Goal: Task Accomplishment & Management: Use online tool/utility

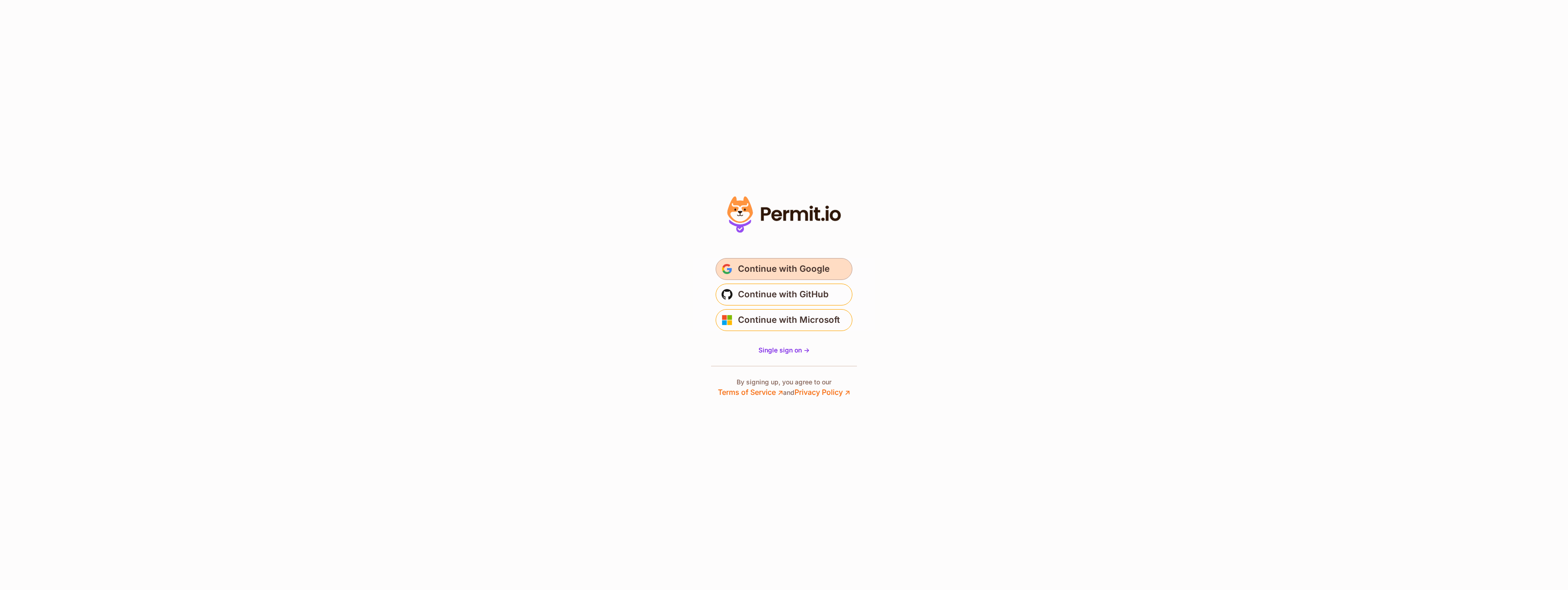
click at [760, 263] on span "Continue with Google" at bounding box center [783, 269] width 92 height 15
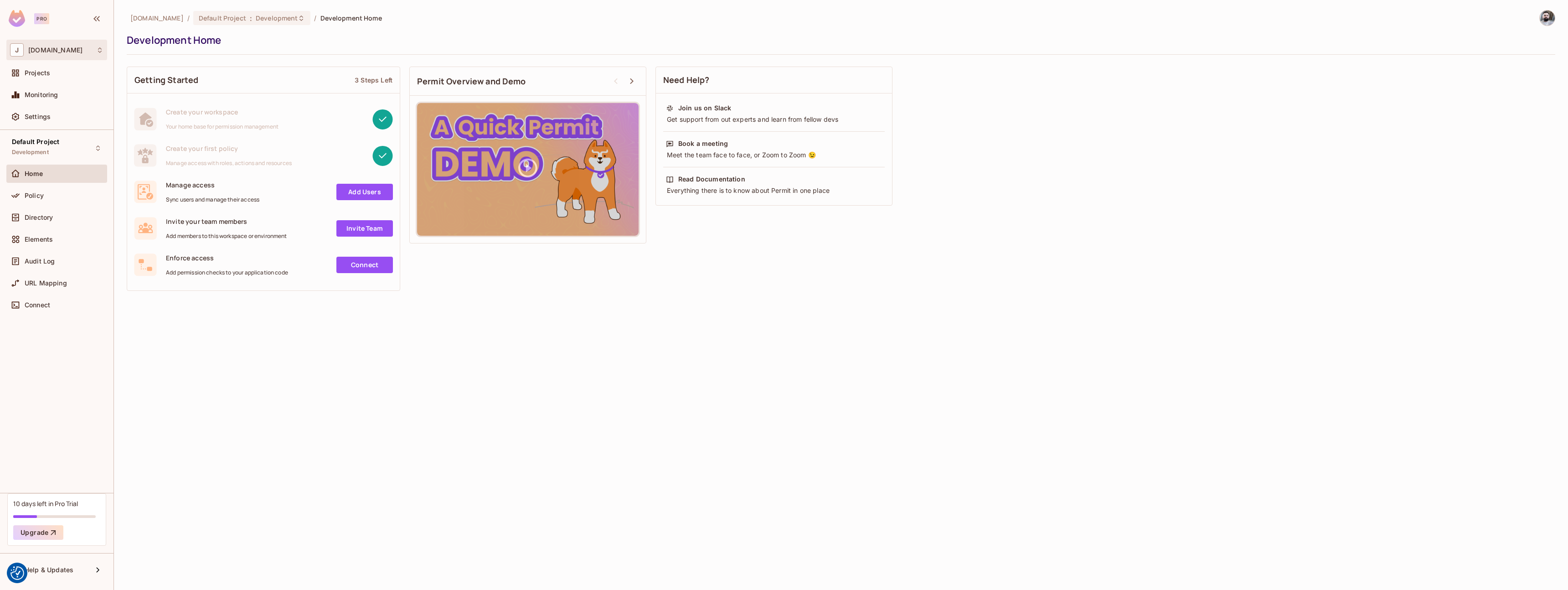
click at [85, 54] on div "J journey.travel" at bounding box center [56, 49] width 93 height 13
click at [86, 52] on div at bounding box center [784, 295] width 1568 height 590
click at [45, 70] on span "Projects" at bounding box center [37, 73] width 25 height 7
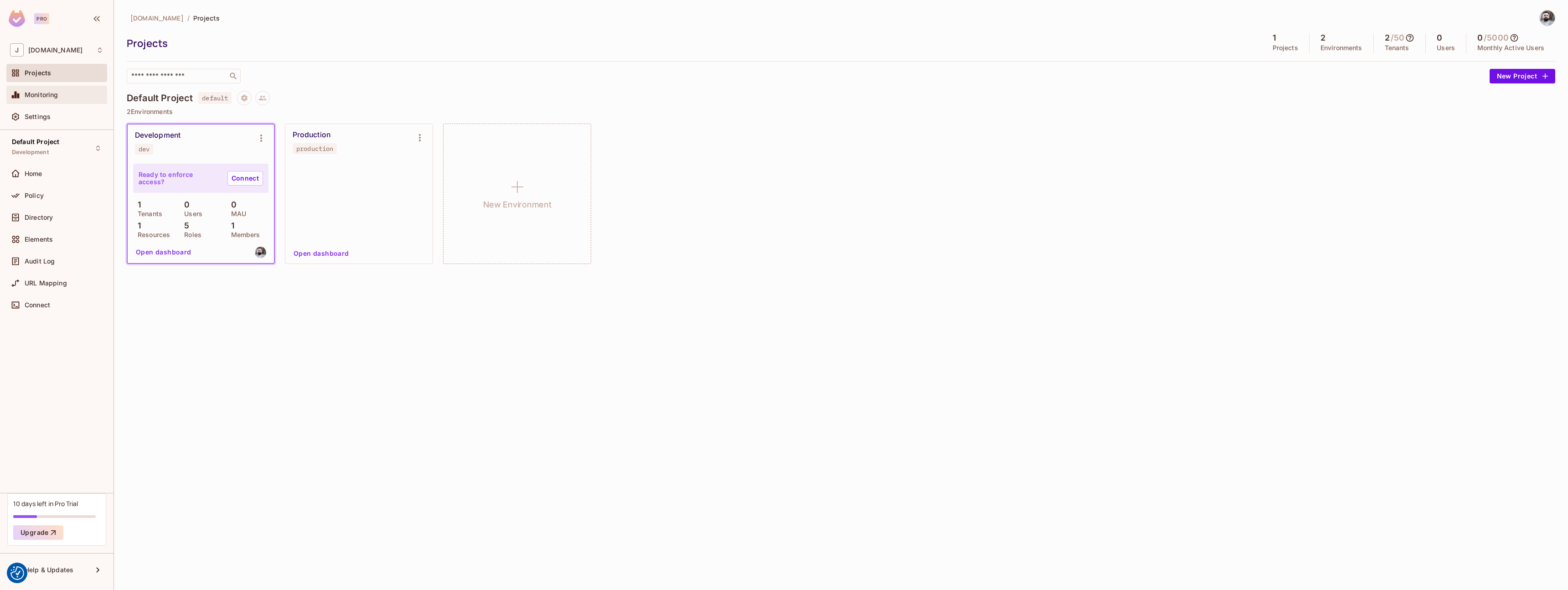
click at [46, 93] on span "Monitoring" at bounding box center [42, 94] width 34 height 7
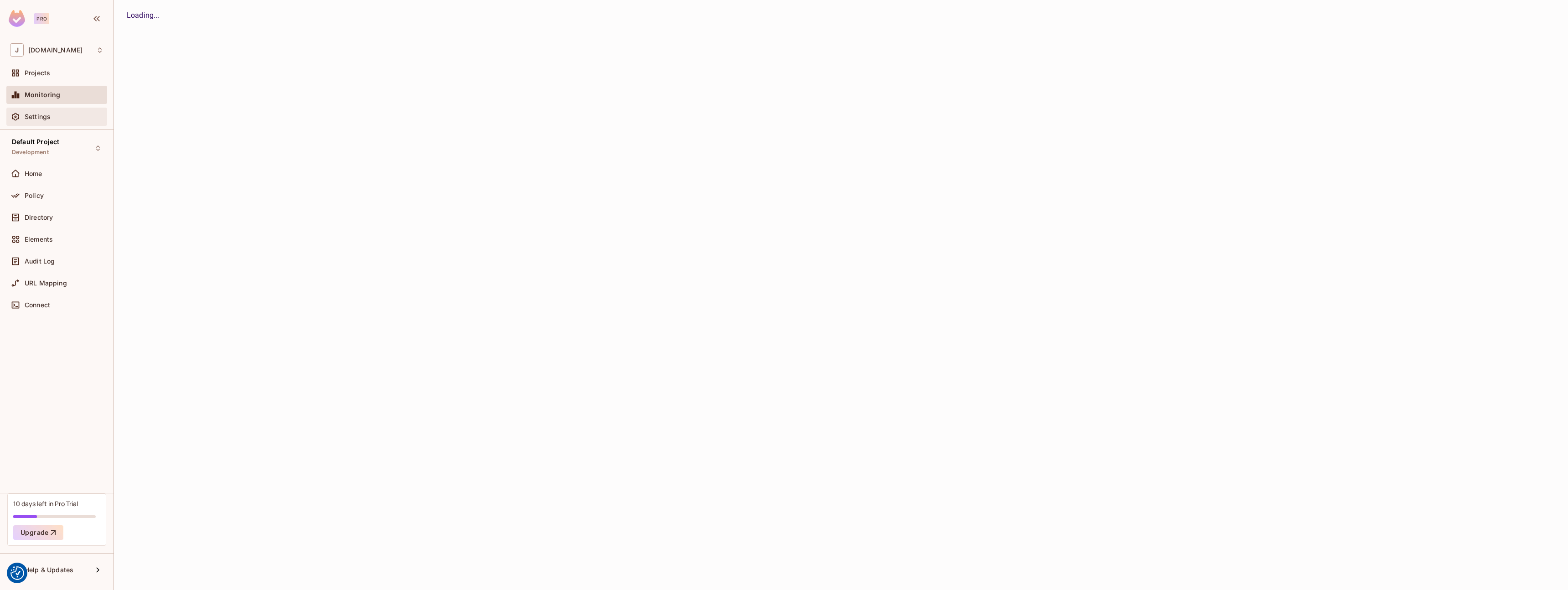
click at [36, 121] on div "Settings" at bounding box center [56, 117] width 93 height 11
click at [36, 179] on div "Home" at bounding box center [56, 174] width 93 height 11
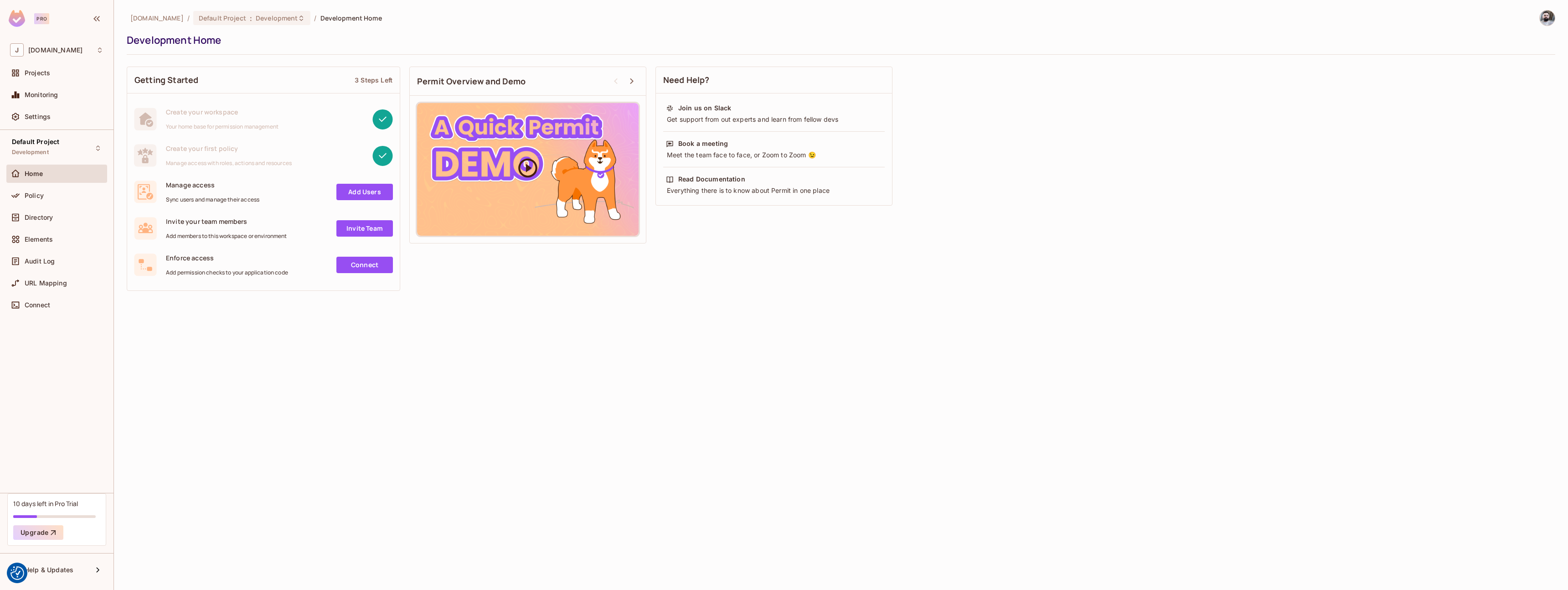
click at [507, 172] on div at bounding box center [527, 169] width 221 height 133
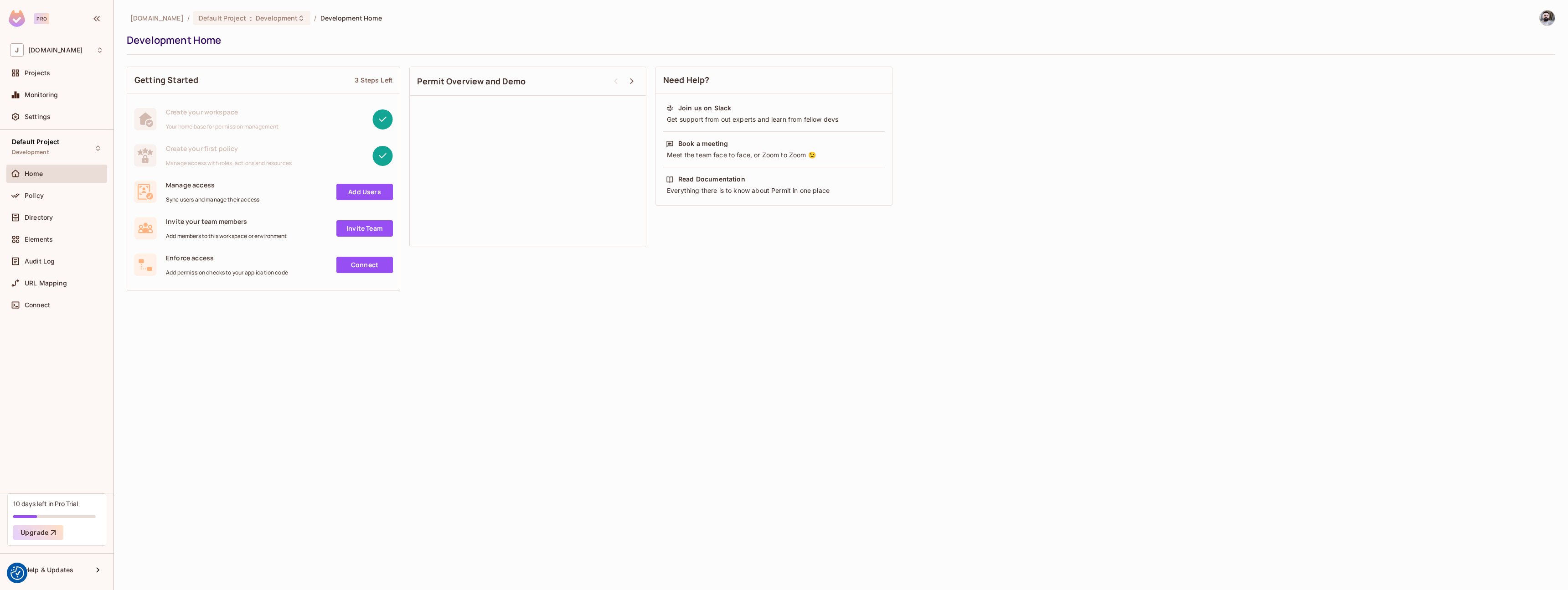
click at [631, 351] on div "journey.travel / Default Project : Development / Development Home Development H…" at bounding box center [841, 295] width 1454 height 590
click at [362, 193] on link "Add Users" at bounding box center [364, 192] width 56 height 16
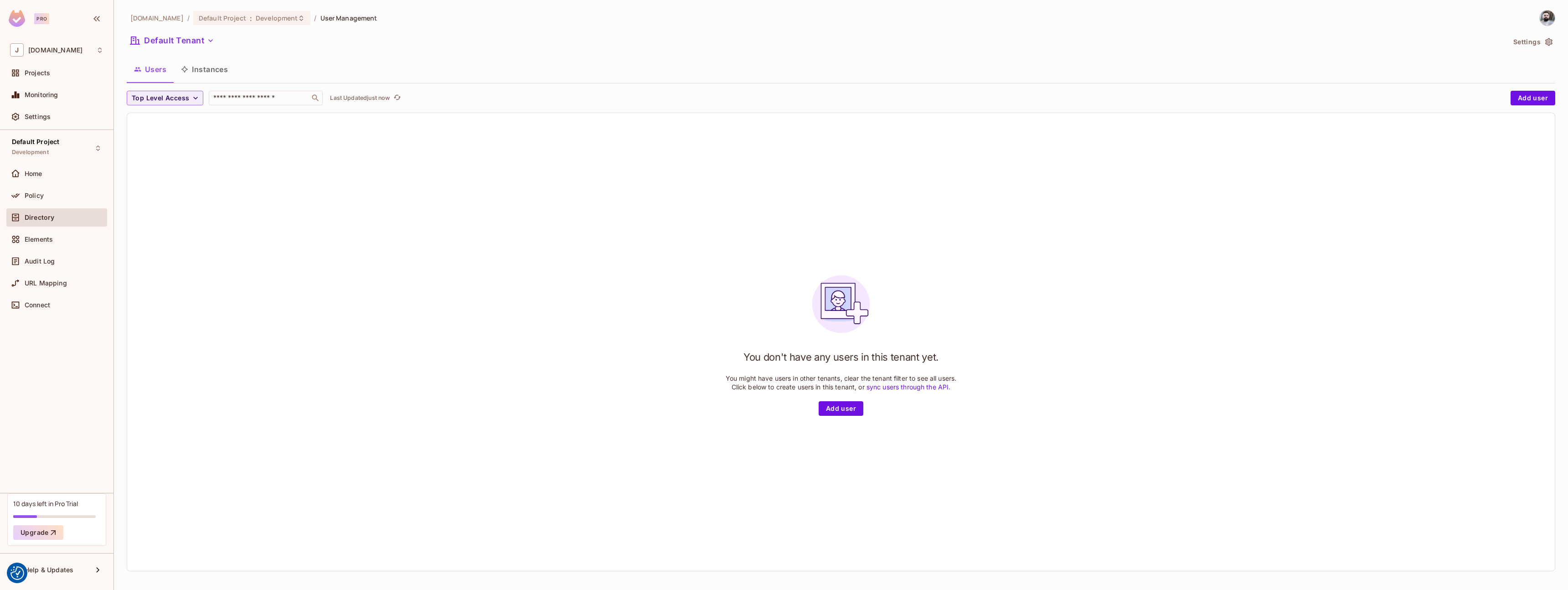
click at [898, 388] on link "sync users through the API." at bounding box center [908, 387] width 84 height 8
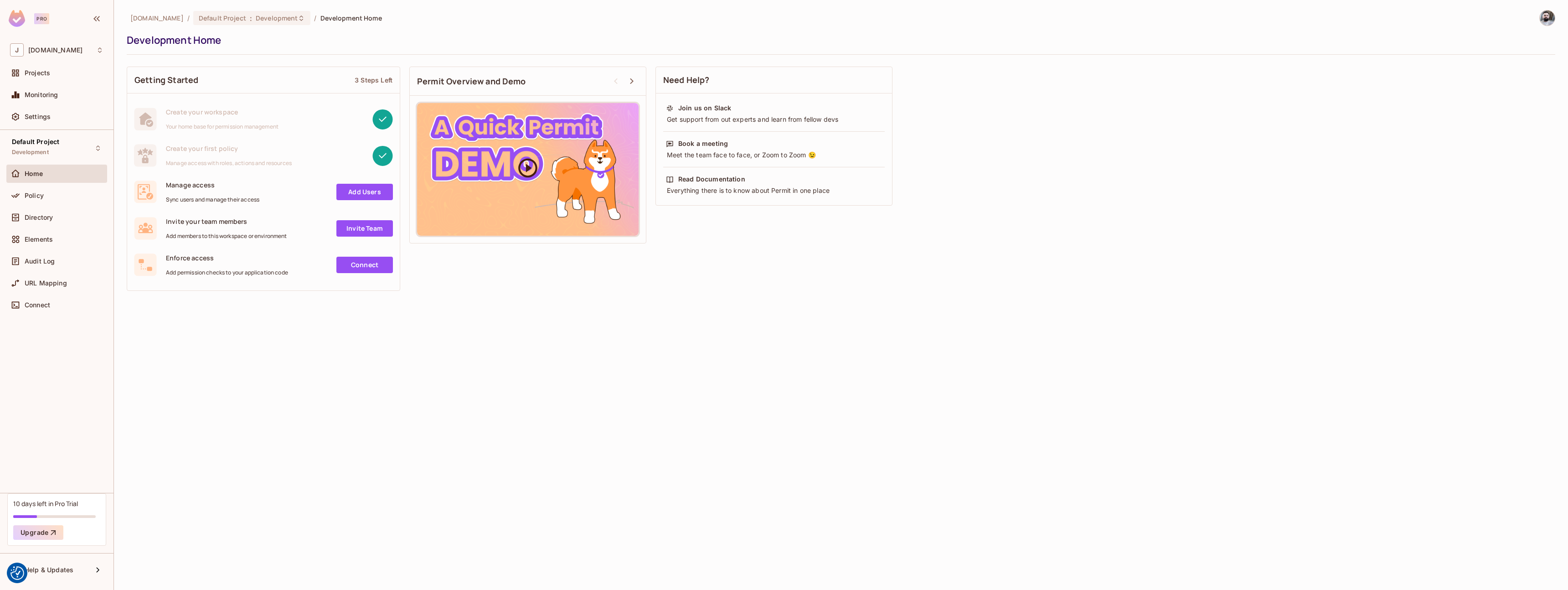
click at [532, 164] on icon at bounding box center [528, 168] width 23 height 23
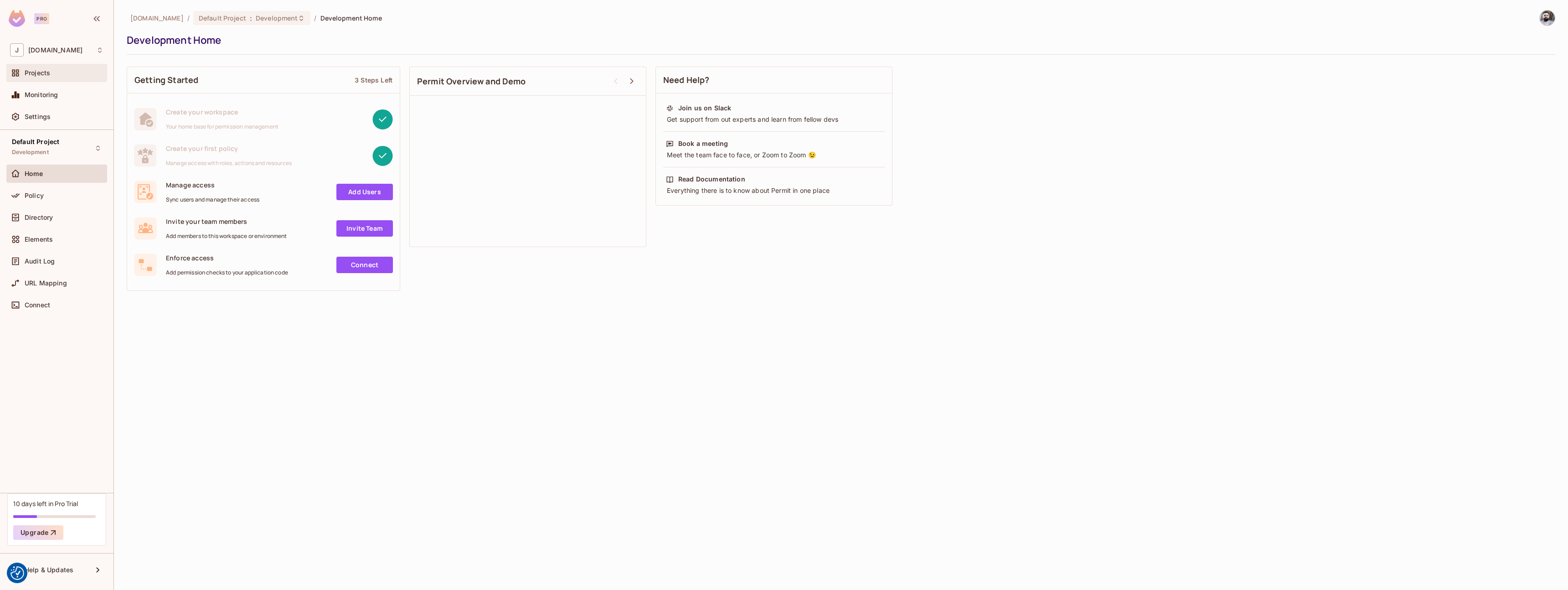
click at [39, 76] on div "Projects" at bounding box center [56, 73] width 93 height 11
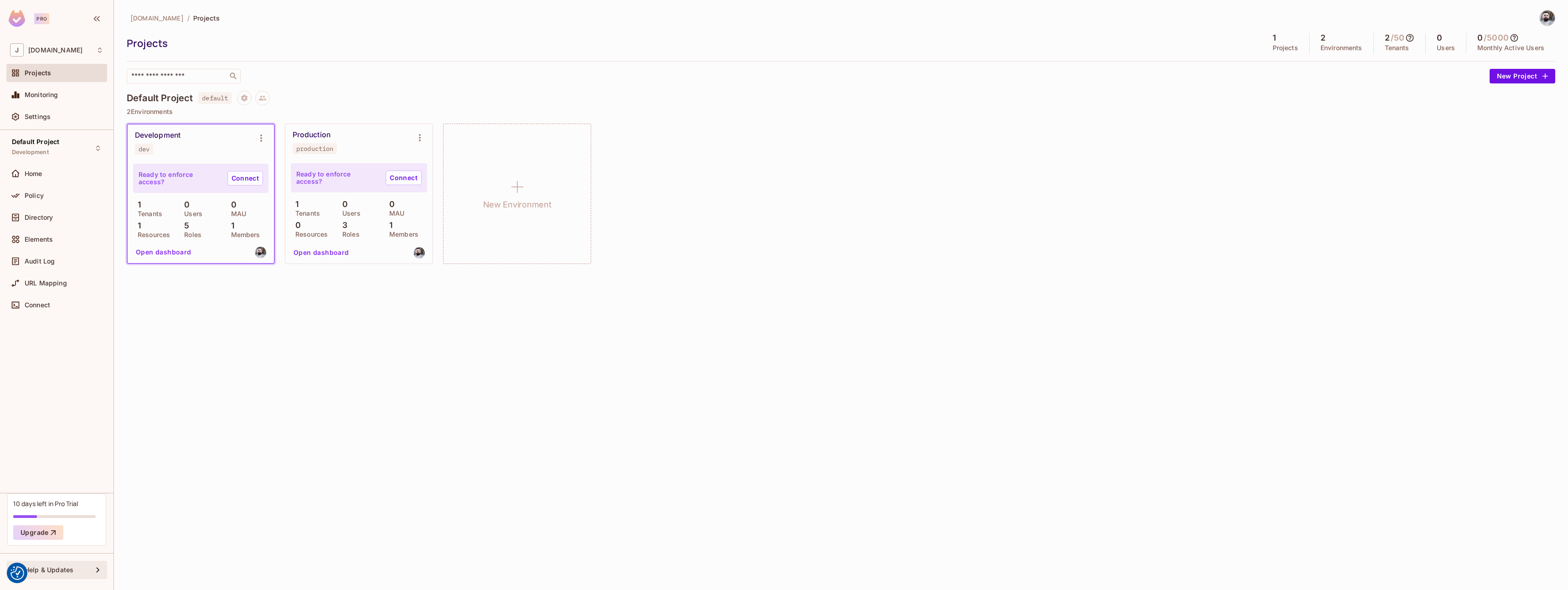
click at [51, 573] on span "Help & Updates" at bounding box center [49, 570] width 49 height 7
click at [737, 344] on div at bounding box center [784, 295] width 1568 height 590
click at [31, 176] on span "Home" at bounding box center [33, 173] width 18 height 7
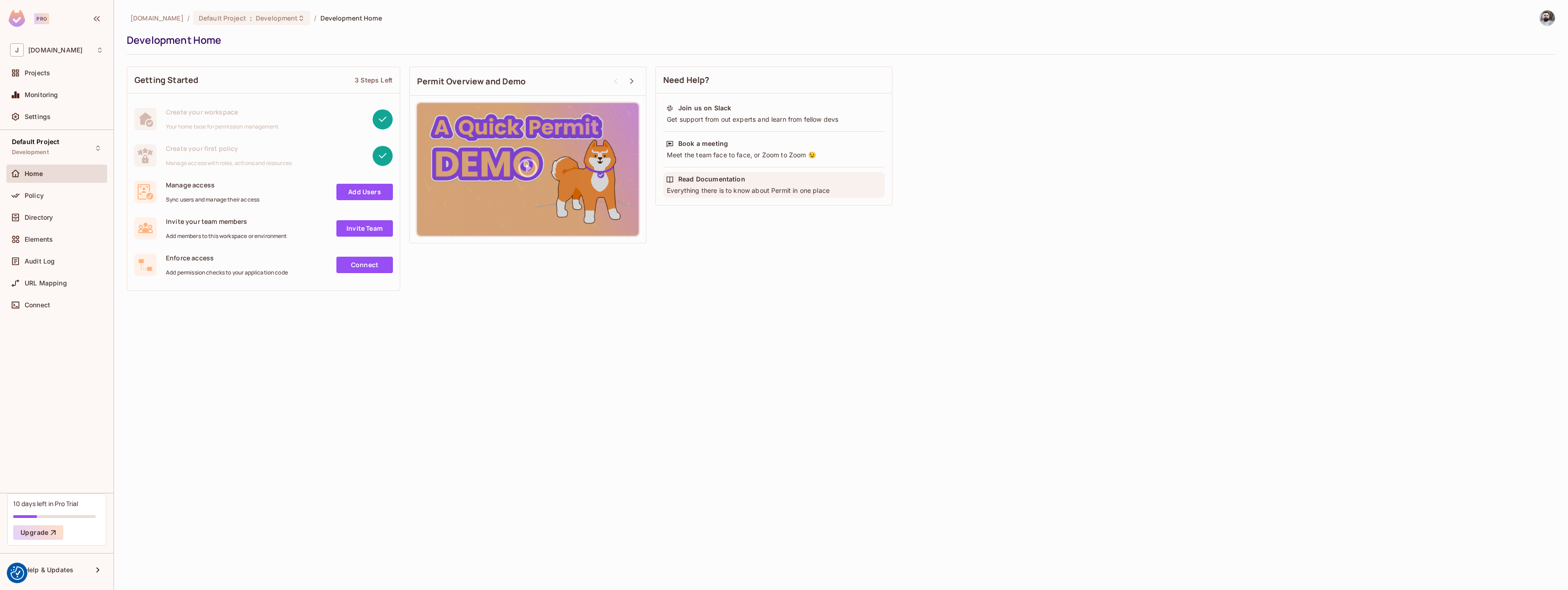
click at [696, 182] on div "Read Documentation" at bounding box center [711, 179] width 67 height 9
click at [693, 181] on div "Read Documentation" at bounding box center [711, 179] width 67 height 9
click at [35, 73] on span "Projects" at bounding box center [37, 73] width 25 height 7
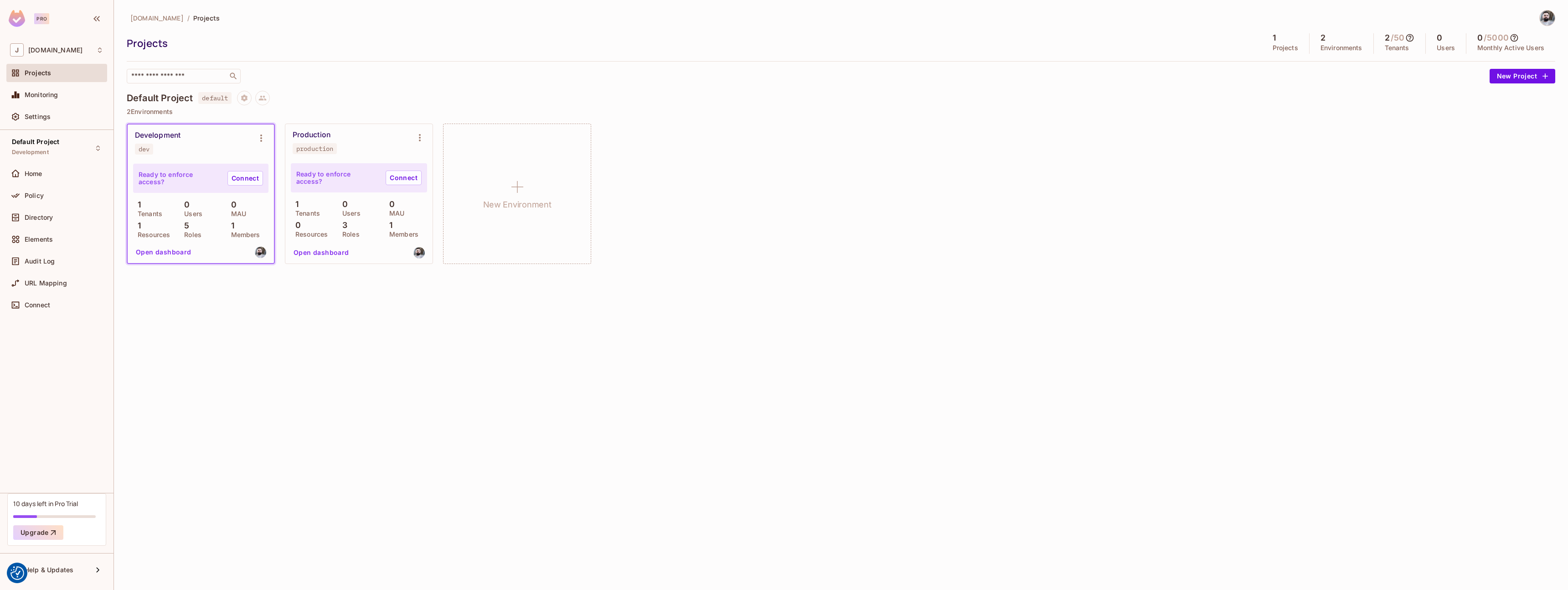
click at [148, 144] on span "dev" at bounding box center [144, 149] width 19 height 11
click at [164, 253] on button "Open dashboard" at bounding box center [164, 252] width 63 height 15
click at [314, 253] on button "Open dashboard" at bounding box center [322, 253] width 63 height 15
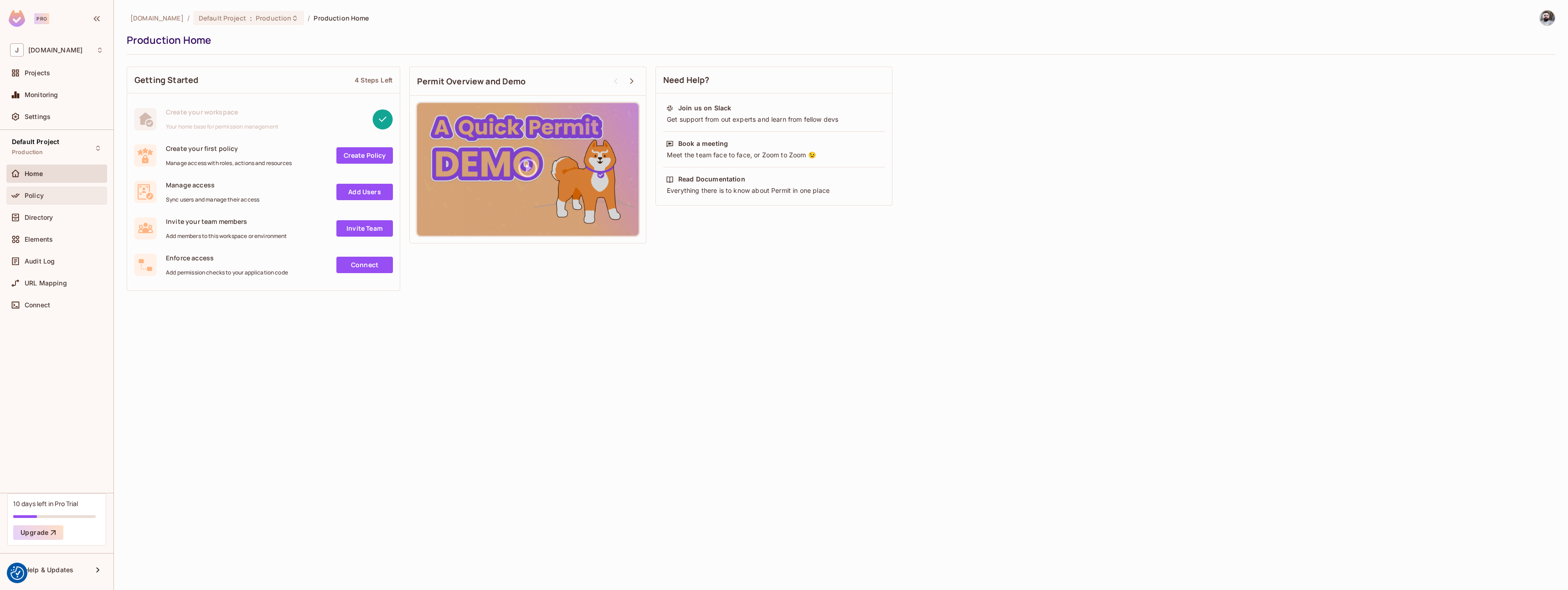
click at [71, 201] on div "Policy" at bounding box center [56, 196] width 101 height 19
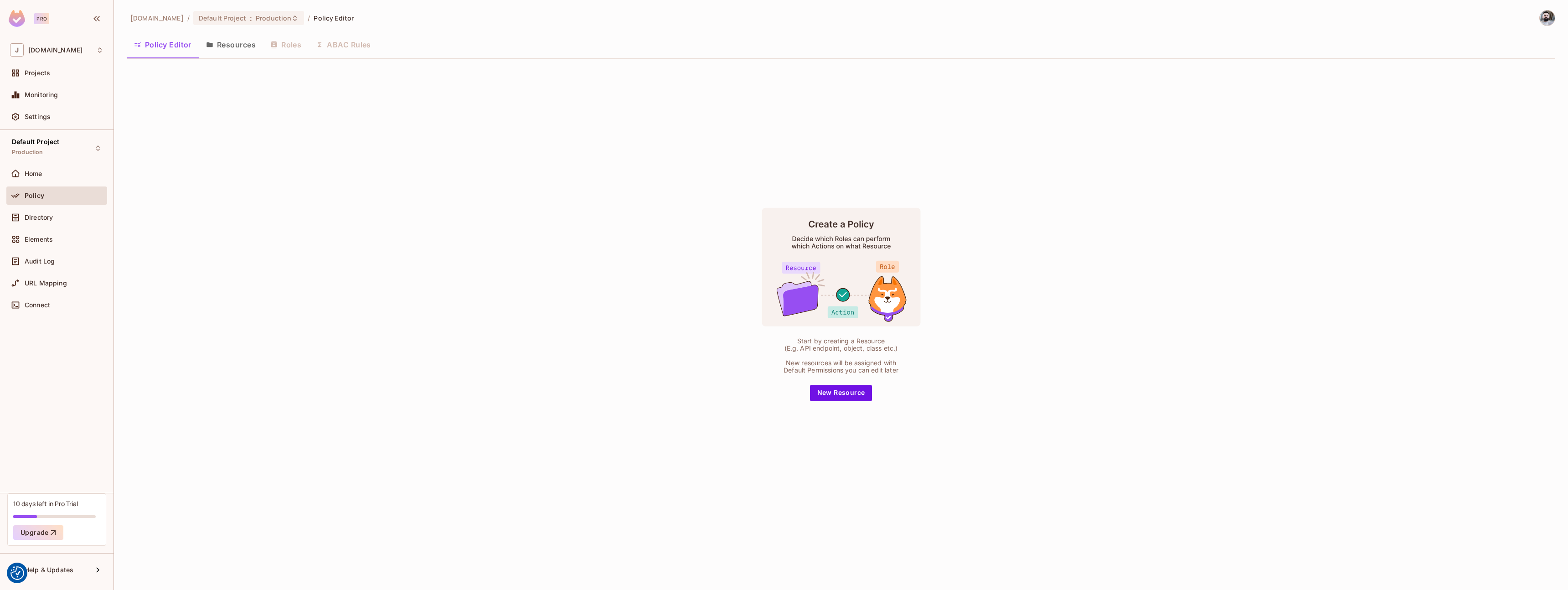
click at [239, 45] on button "Resources" at bounding box center [231, 45] width 64 height 23
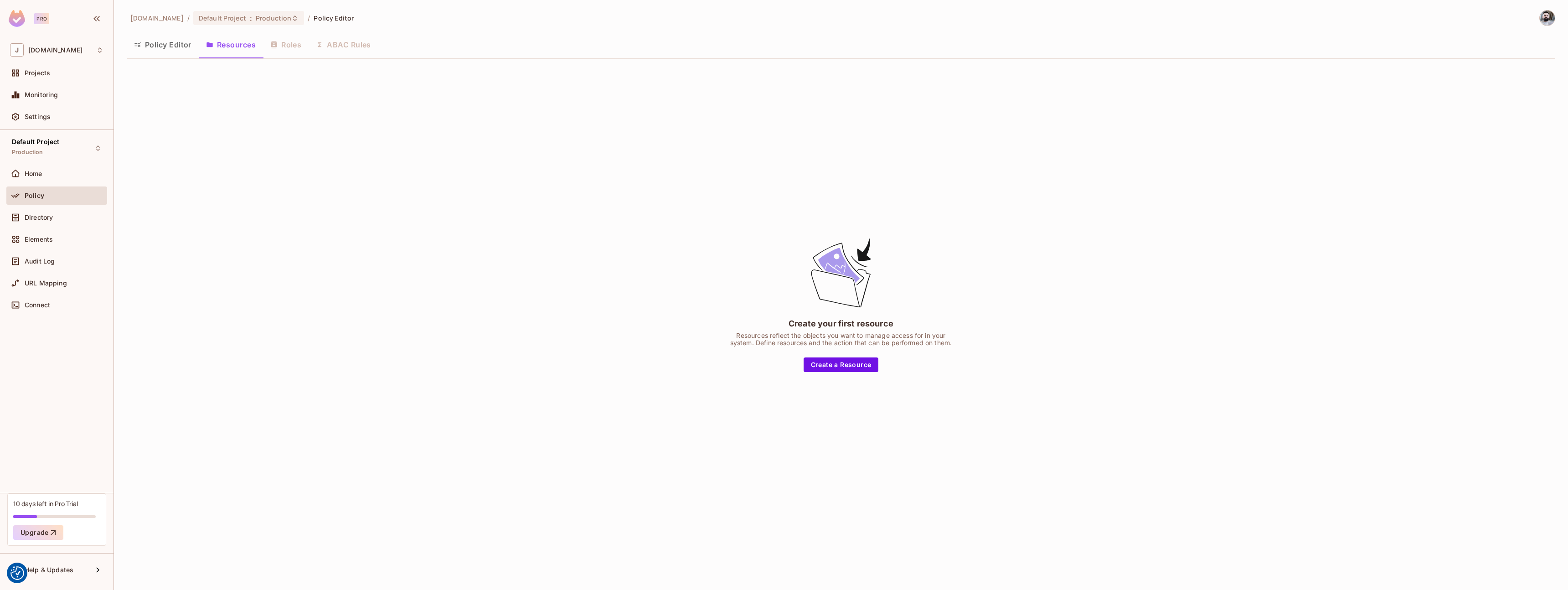
click at [161, 43] on button "Policy Editor" at bounding box center [162, 45] width 72 height 23
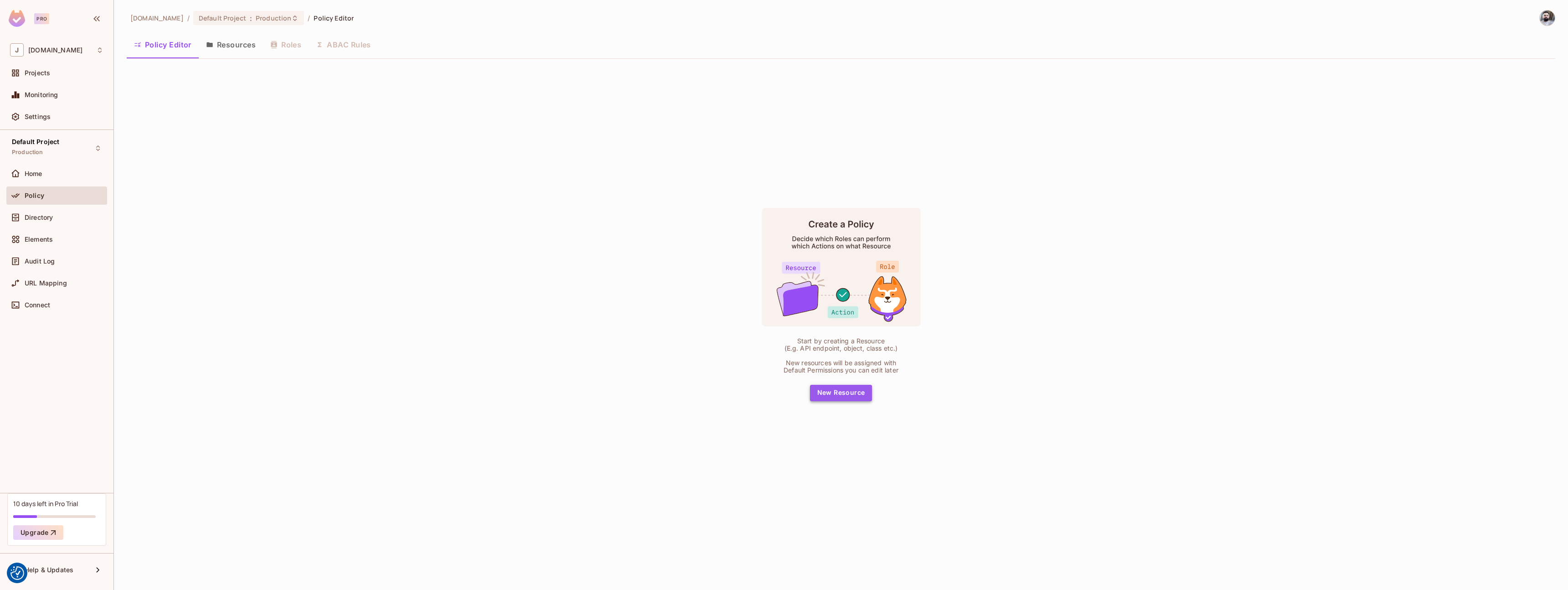
click at [838, 398] on button "New Resource" at bounding box center [841, 393] width 63 height 16
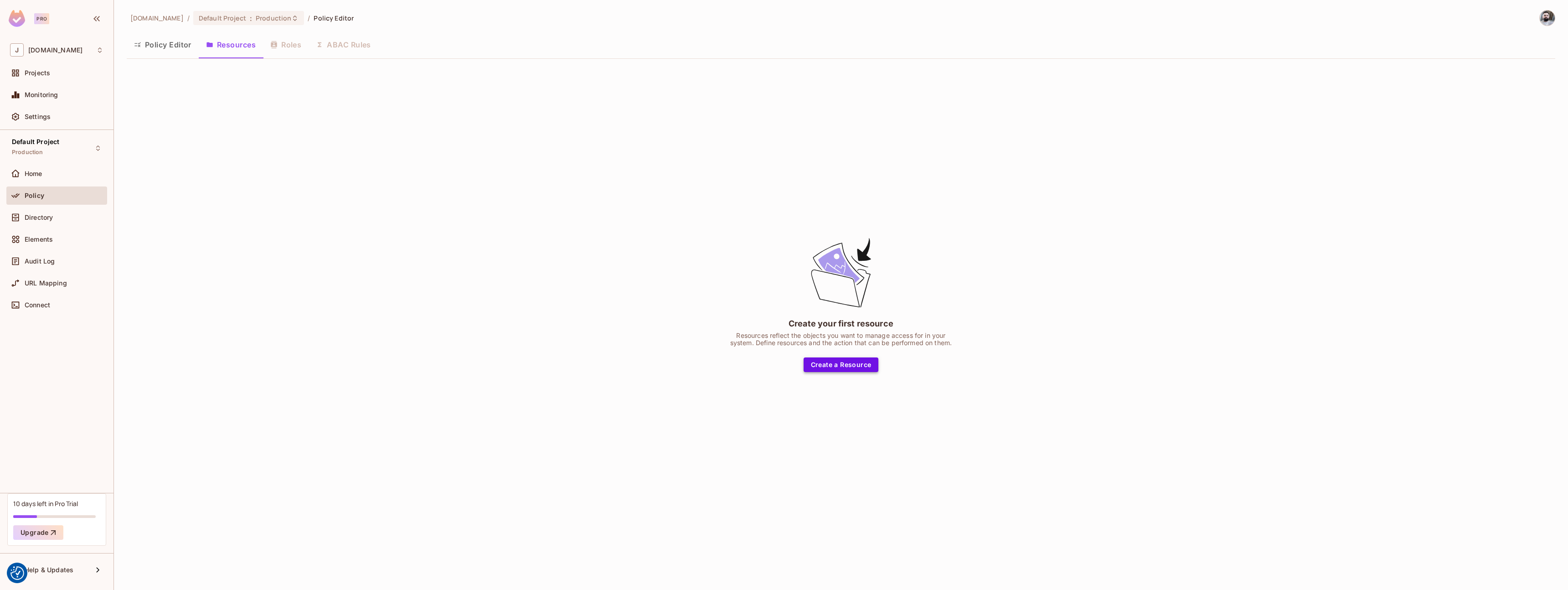
click at [860, 365] on button "Create a Resource" at bounding box center [840, 365] width 75 height 15
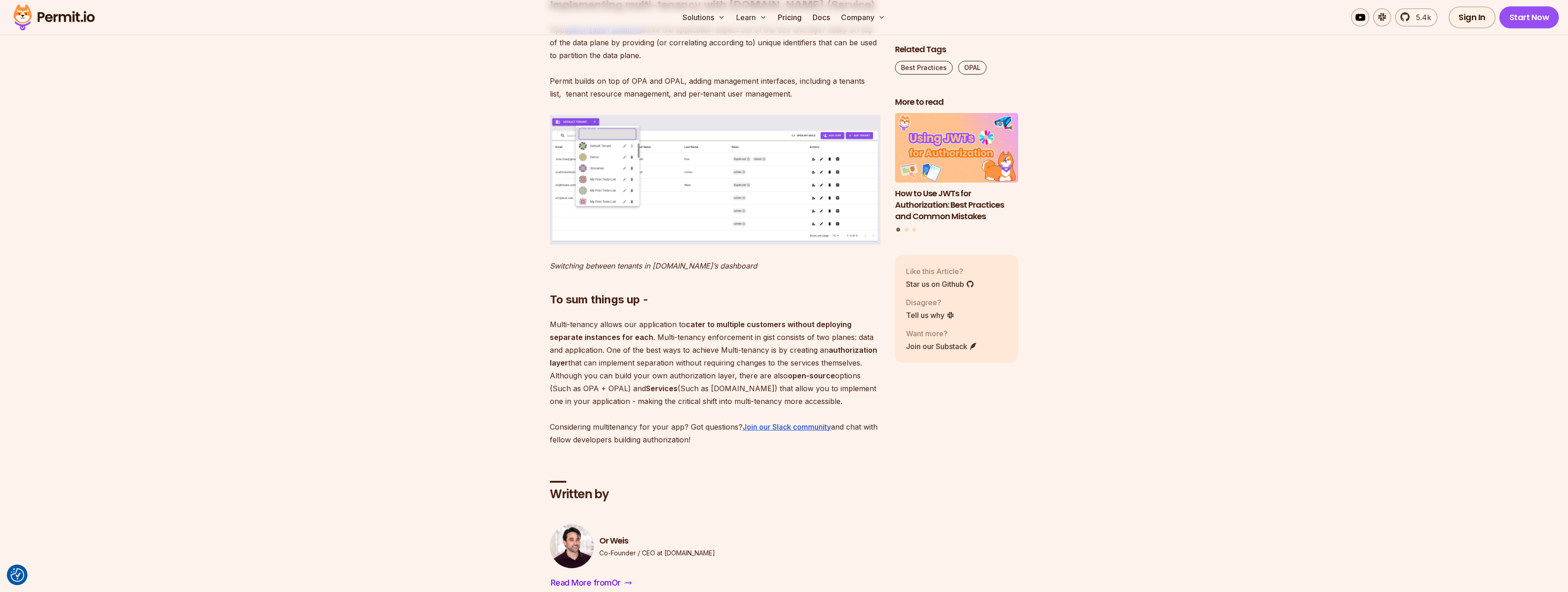
scroll to position [1776, 0]
